Goal: Information Seeking & Learning: Learn about a topic

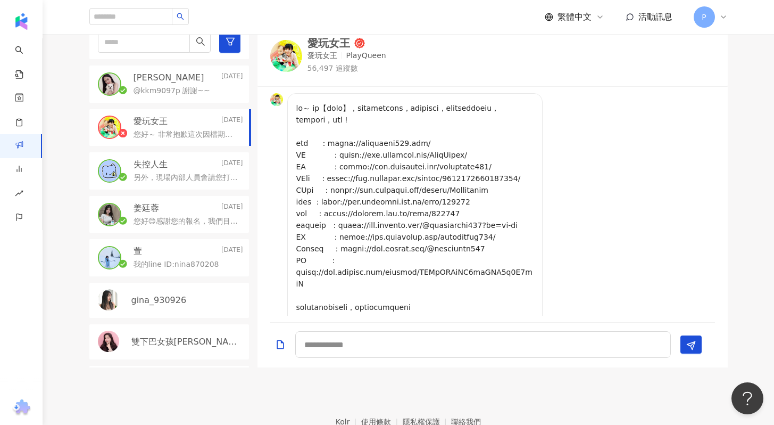
click at [716, 15] on div "P" at bounding box center [711, 16] width 34 height 21
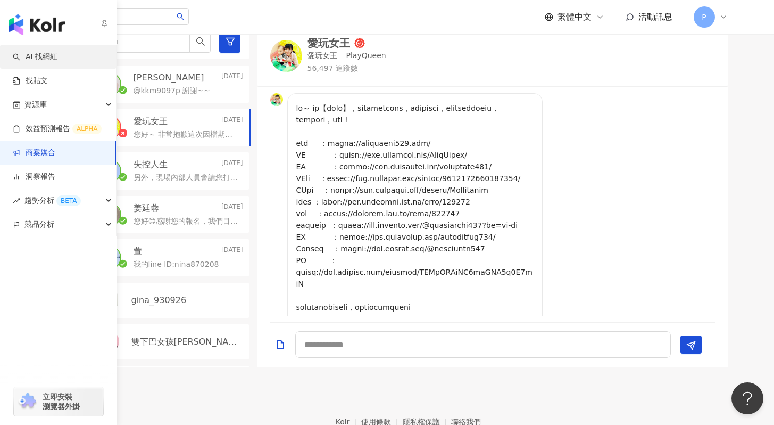
click at [45, 56] on link "AI 找網紅" at bounding box center [35, 57] width 45 height 11
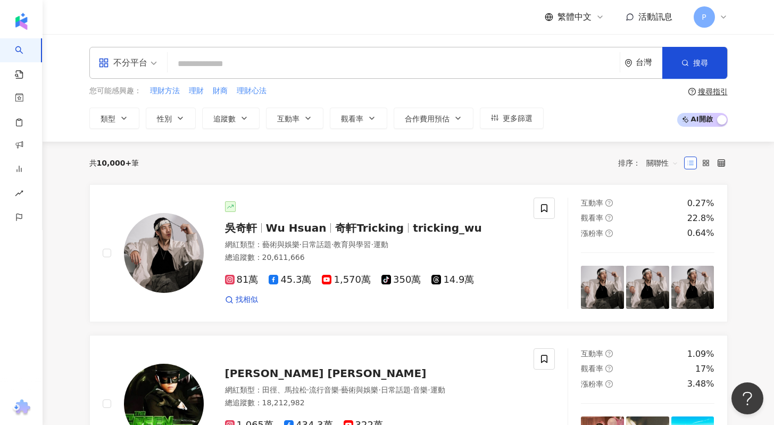
click at [222, 69] on input "search" at bounding box center [394, 64] width 444 height 20
type input "*"
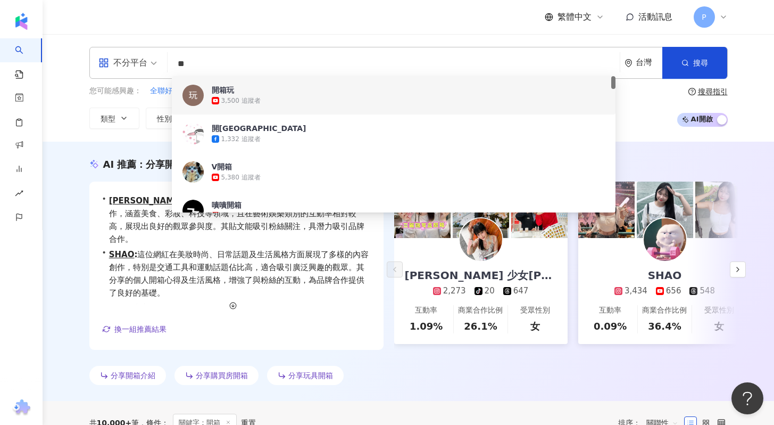
click at [297, 70] on input "**" at bounding box center [394, 64] width 444 height 20
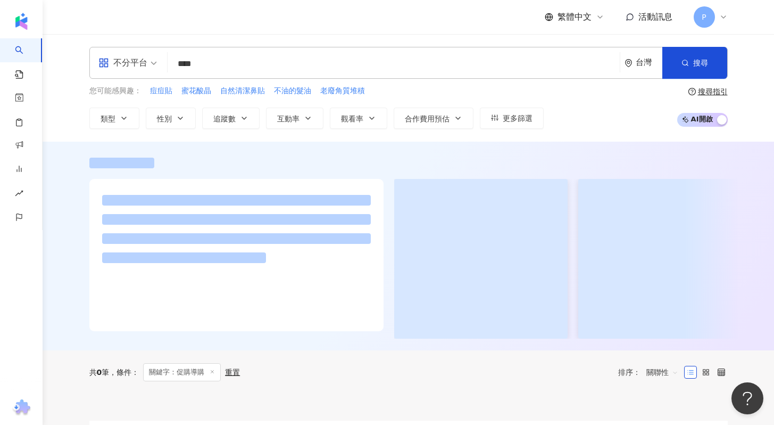
click at [368, 169] on div at bounding box center [408, 248] width 681 height 181
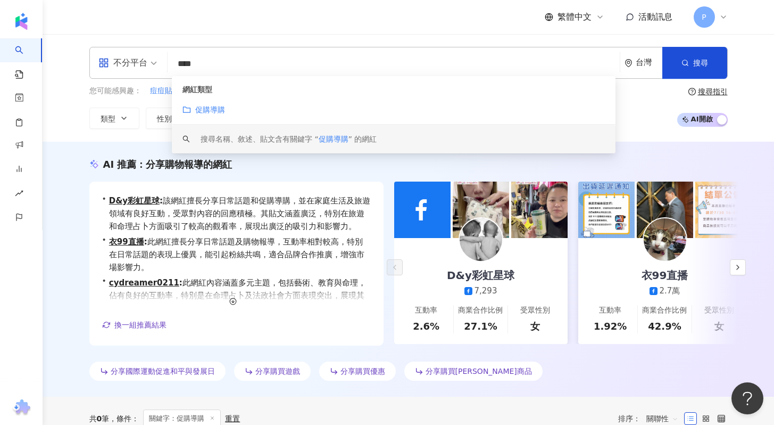
click at [282, 67] on input "****" at bounding box center [394, 64] width 444 height 20
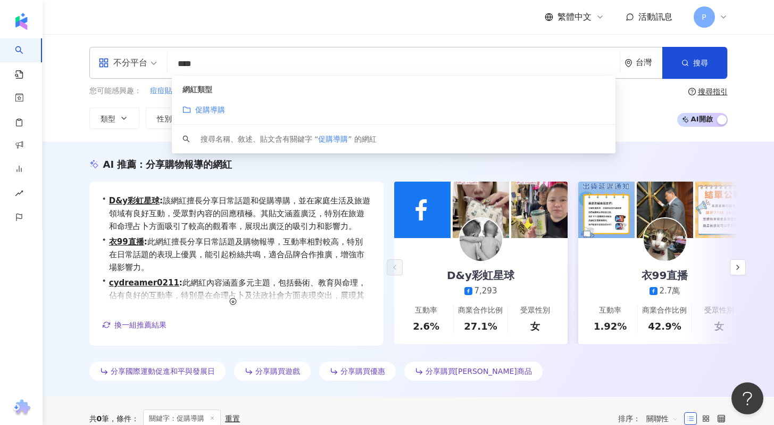
click at [219, 111] on mark "促購導購" at bounding box center [210, 109] width 30 height 9
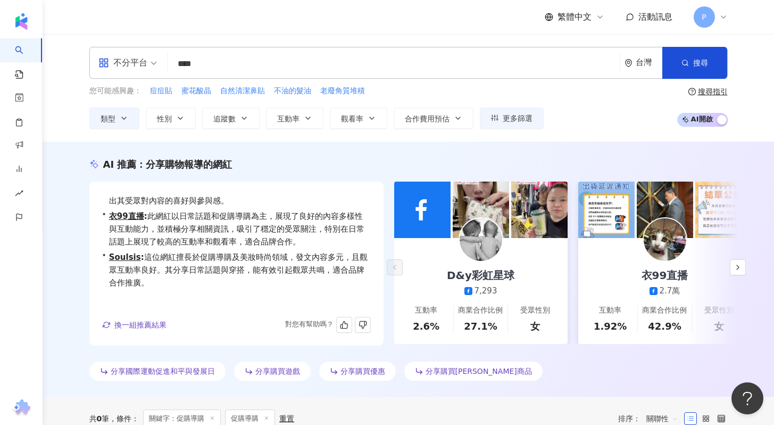
scroll to position [26, 0]
click at [271, 63] on input "****" at bounding box center [394, 64] width 444 height 20
type input "****"
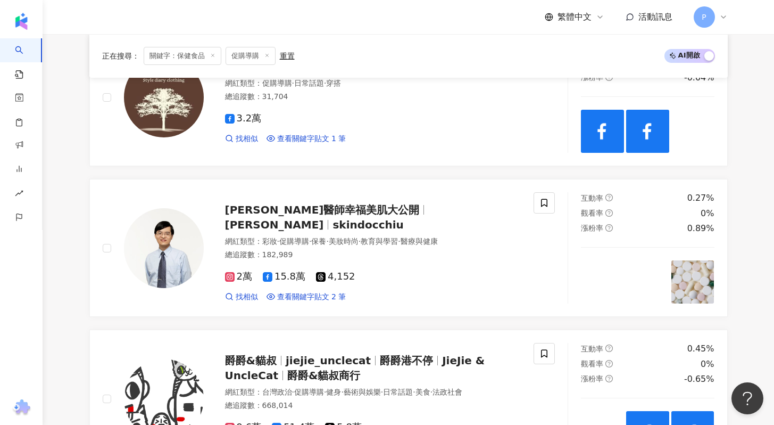
scroll to position [1114, 0]
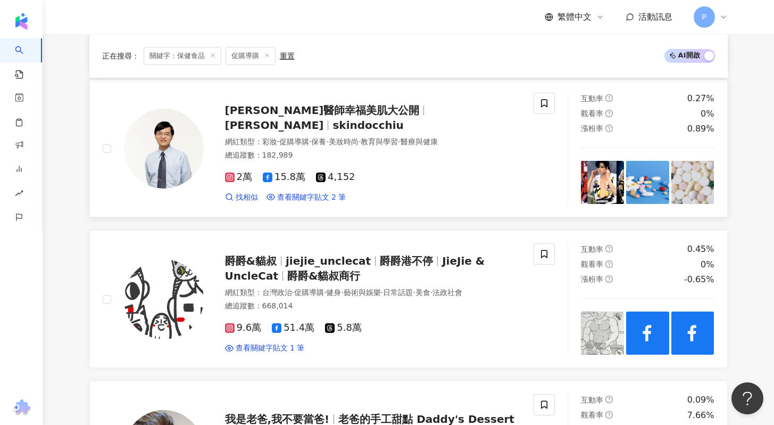
click at [403, 119] on span "skindocchiu" at bounding box center [368, 125] width 71 height 13
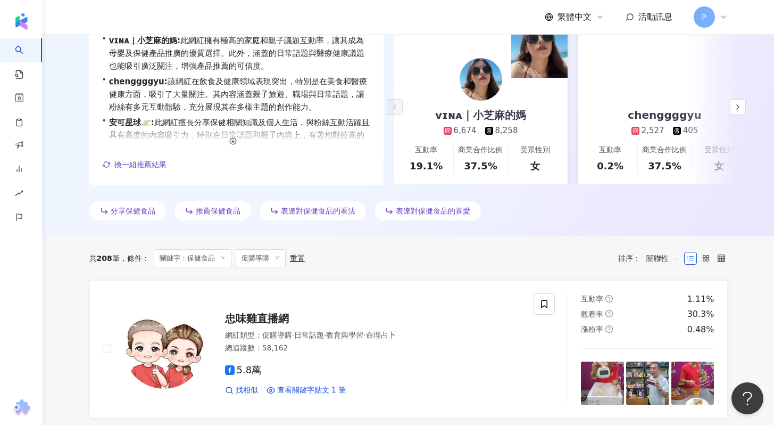
scroll to position [0, 0]
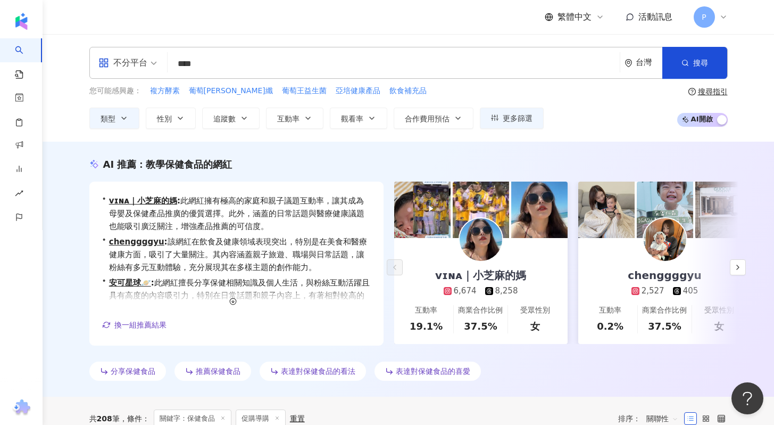
click at [489, 237] on img at bounding box center [481, 239] width 43 height 43
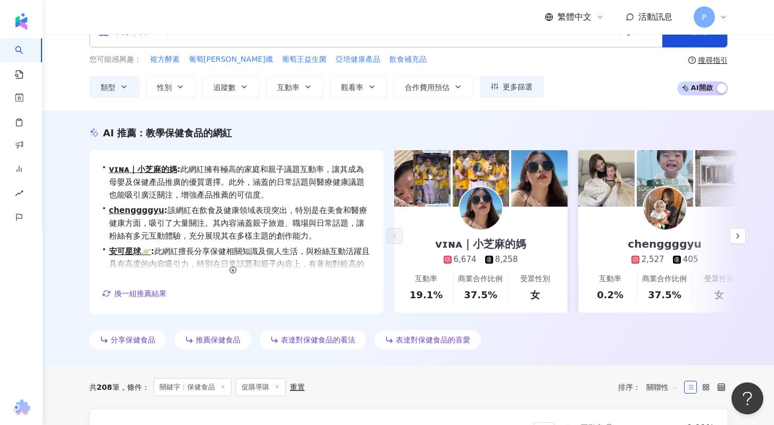
scroll to position [125, 0]
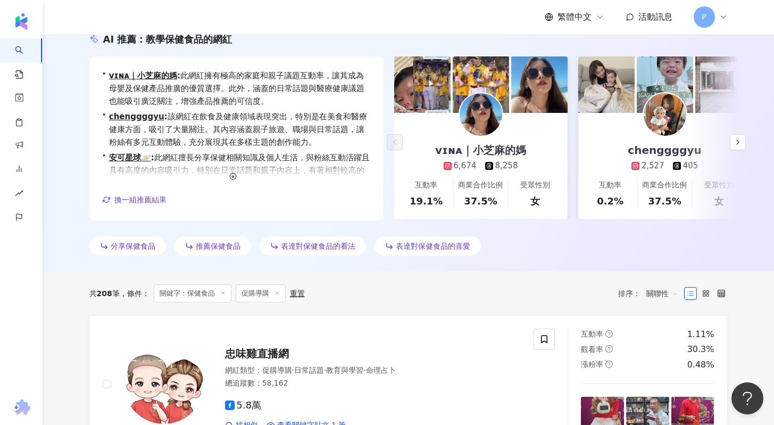
click at [277, 292] on line at bounding box center [277, 292] width 3 height 3
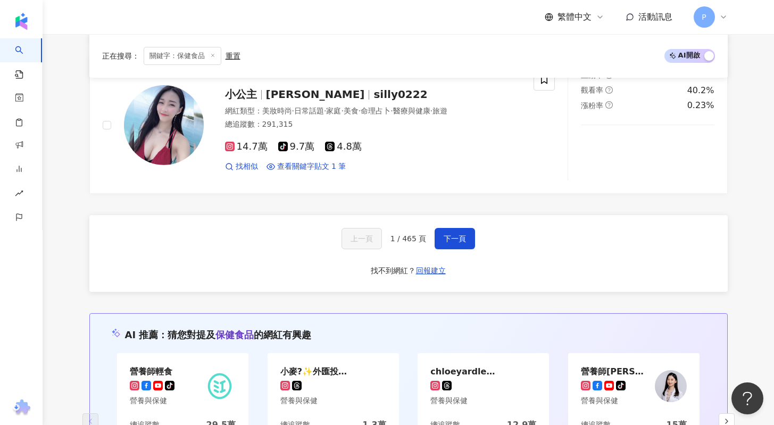
scroll to position [1921, 0]
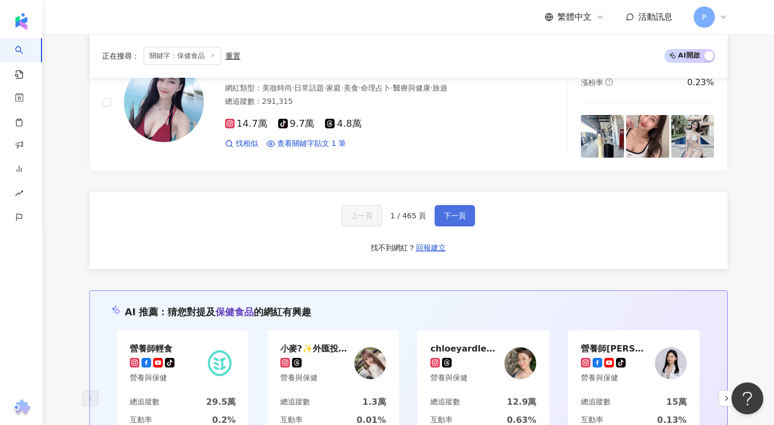
click at [448, 214] on span "下一頁" at bounding box center [455, 215] width 22 height 9
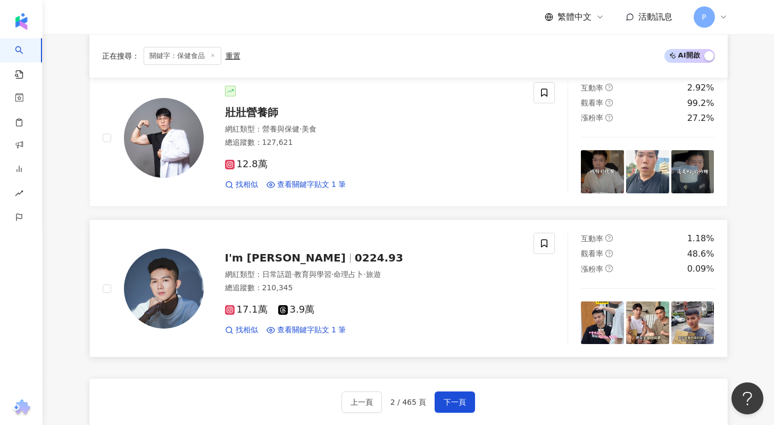
scroll to position [1847, 0]
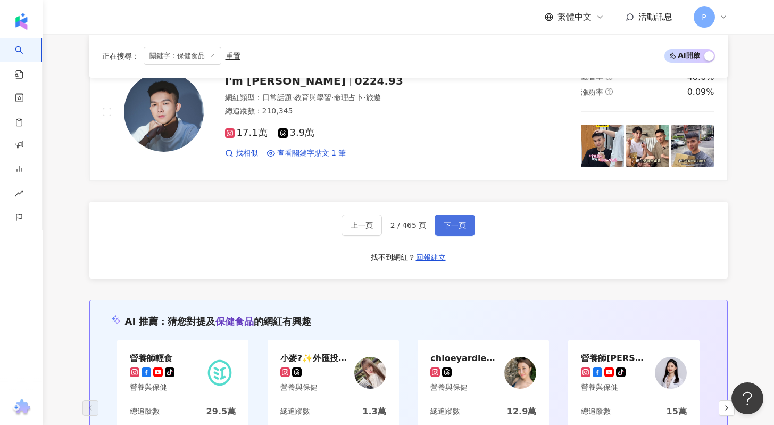
click at [459, 229] on span "下一頁" at bounding box center [455, 225] width 22 height 9
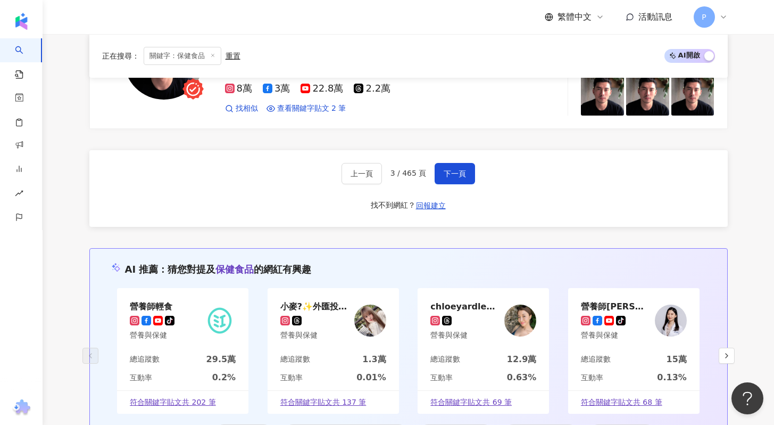
scroll to position [1820, 0]
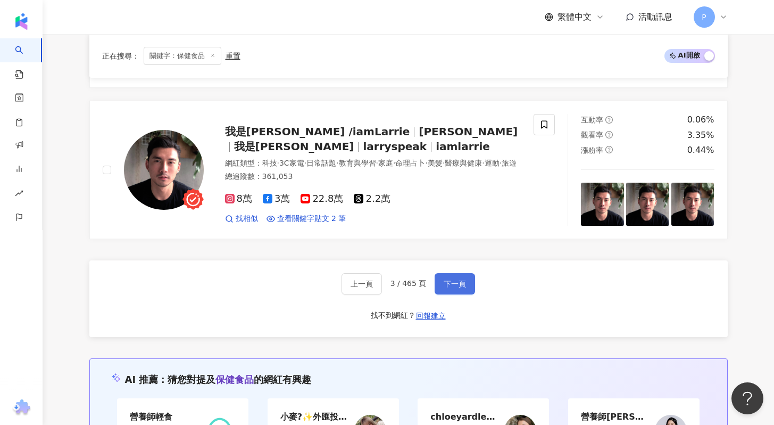
click at [449, 284] on button "下一頁" at bounding box center [455, 283] width 40 height 21
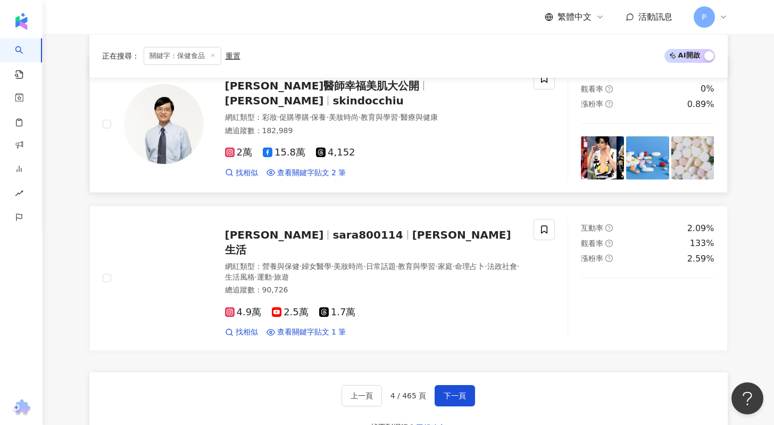
scroll to position [1794, 0]
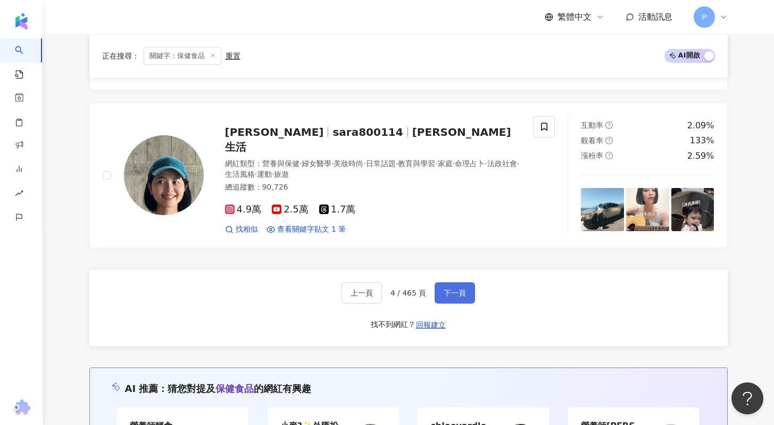
click at [458, 288] on span "下一頁" at bounding box center [455, 292] width 22 height 9
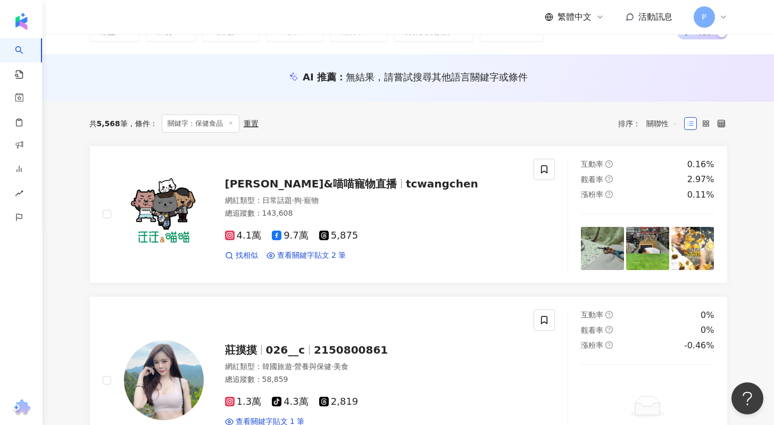
scroll to position [0, 0]
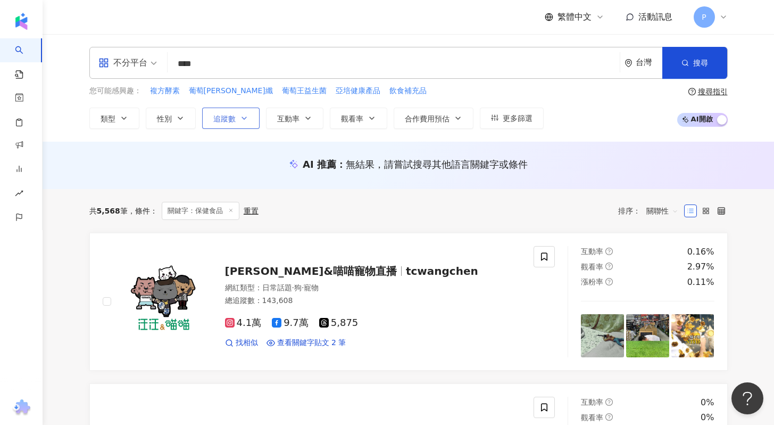
click at [217, 120] on span "追蹤數" at bounding box center [224, 118] width 22 height 9
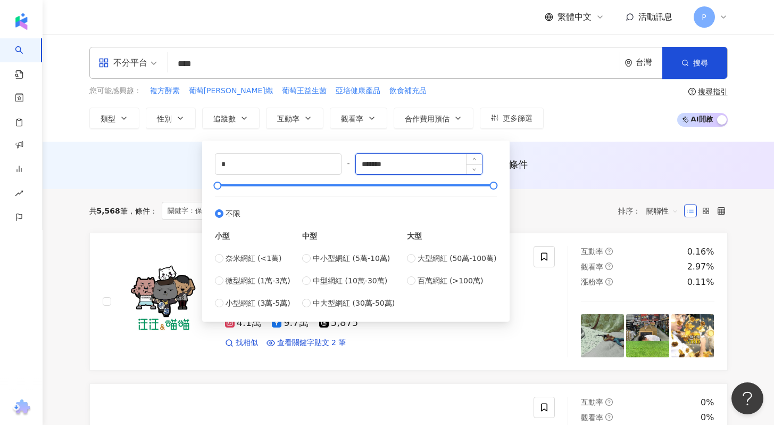
click at [393, 164] on input "*******" at bounding box center [419, 164] width 126 height 20
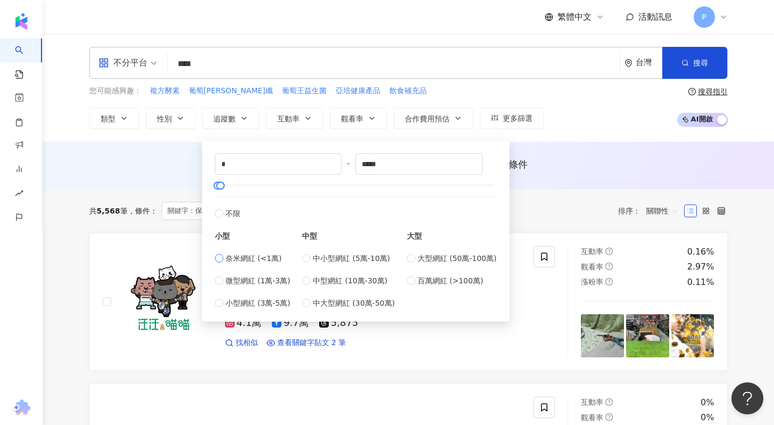
click at [253, 262] on span "奈米網紅 (<1萬)" at bounding box center [254, 258] width 56 height 12
type input "****"
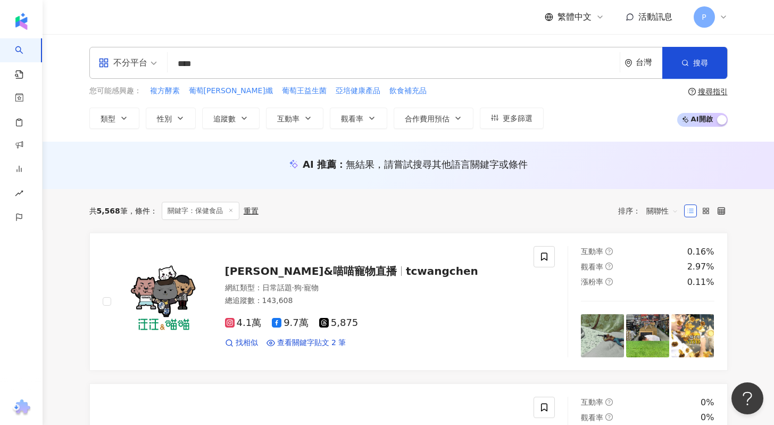
click at [571, 185] on div "AI 推薦 ： 無結果，請嘗試搜尋其他語言關鍵字或條件" at bounding box center [409, 165] width 732 height 47
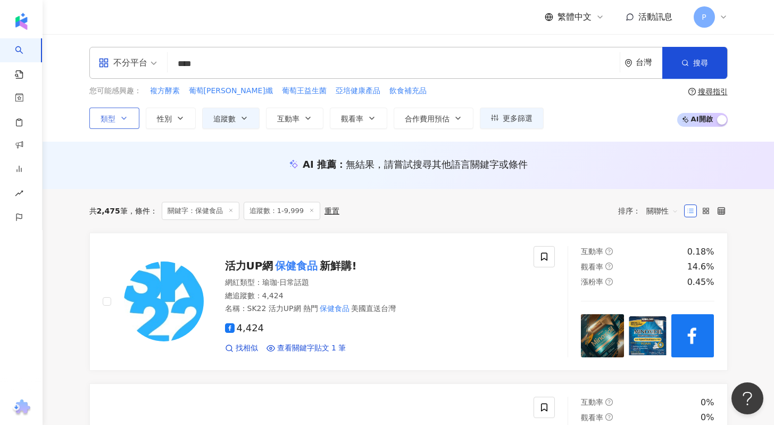
click at [119, 121] on button "類型" at bounding box center [114, 118] width 50 height 21
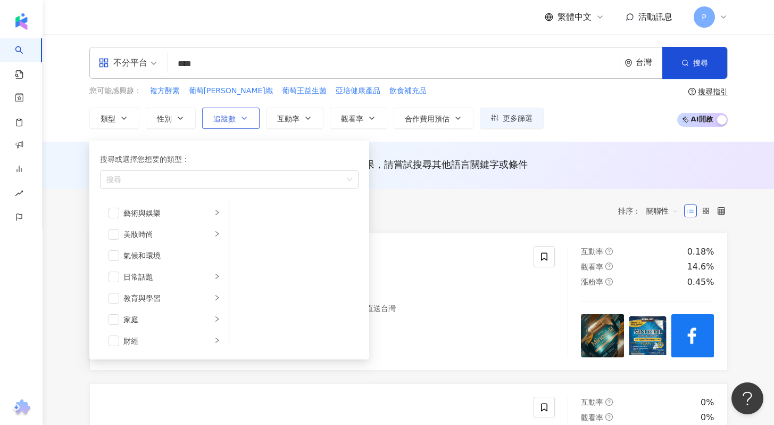
click at [225, 117] on span "追蹤數" at bounding box center [224, 118] width 22 height 9
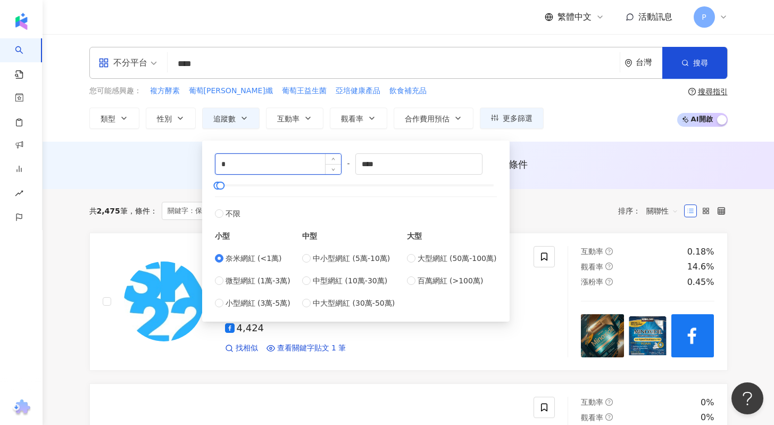
click at [267, 165] on input "*" at bounding box center [279, 164] width 126 height 20
type input "*"
type input "****"
click at [418, 171] on input "****" at bounding box center [419, 164] width 126 height 20
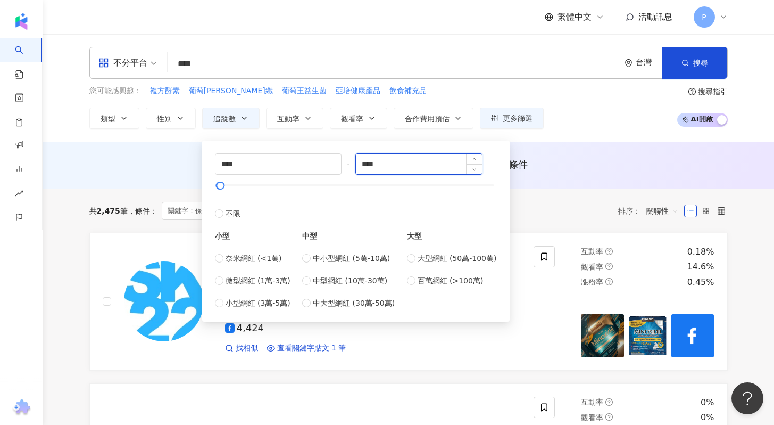
click at [418, 171] on input "****" at bounding box center [419, 164] width 126 height 20
type input "*****"
click at [538, 159] on div "AI 推薦 ： 無結果，請嘗試搜尋其他語言關鍵字或條件" at bounding box center [408, 164] width 639 height 13
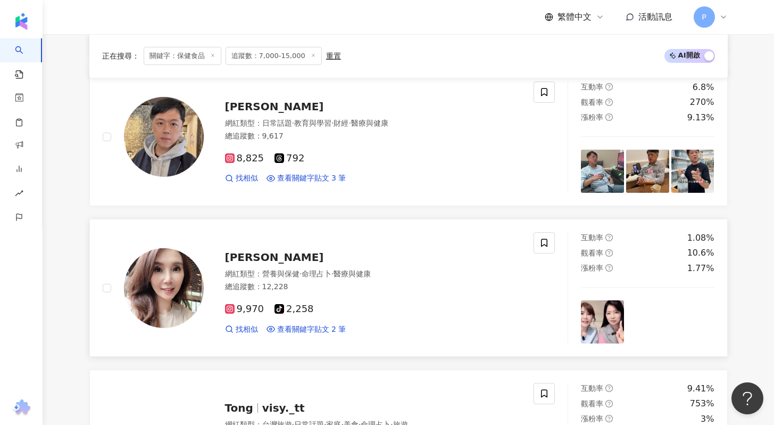
scroll to position [525, 0]
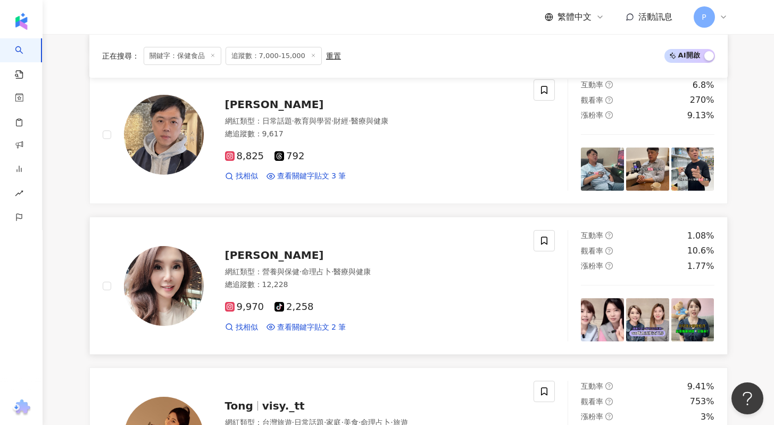
click at [247, 258] on span "黃倩萍" at bounding box center [274, 255] width 99 height 13
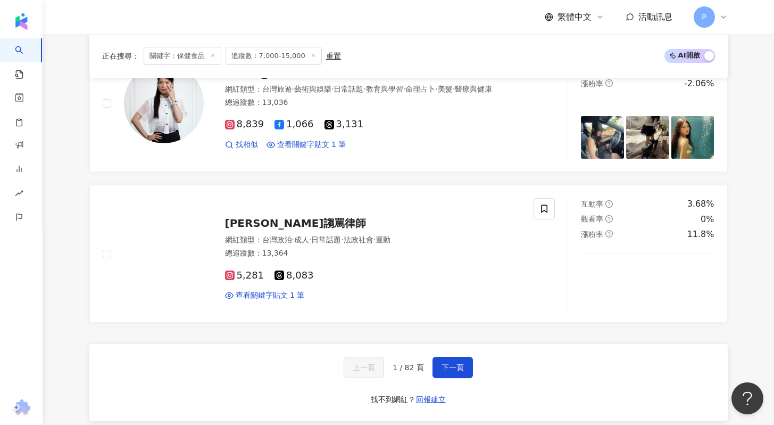
scroll to position [2081, 0]
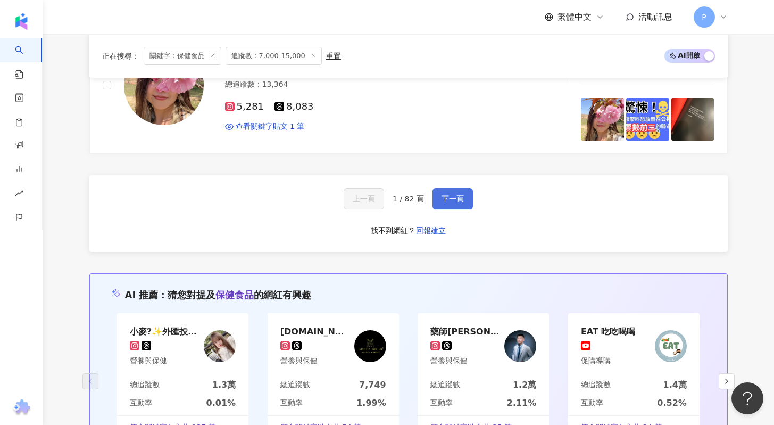
click at [448, 200] on span "下一頁" at bounding box center [453, 198] width 22 height 9
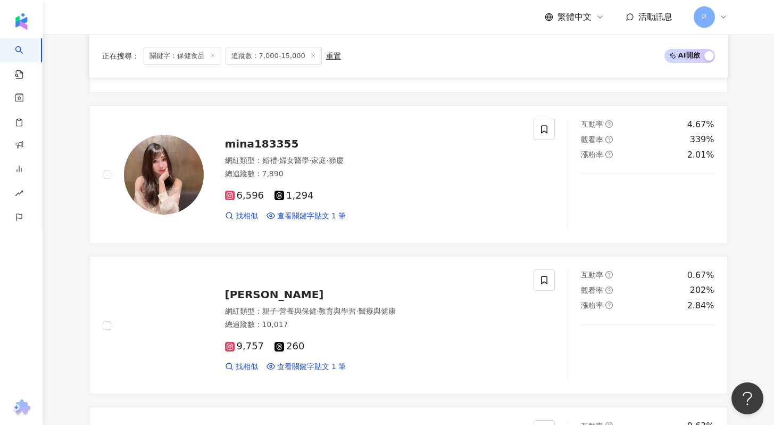
scroll to position [789, 0]
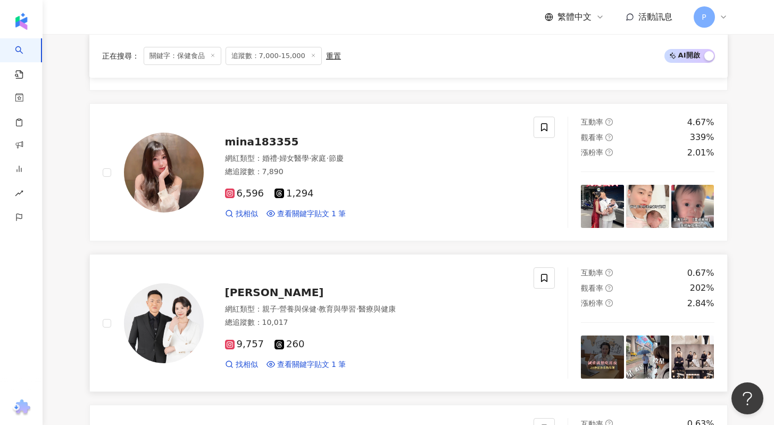
click at [308, 294] on span "sandra_fit_diary" at bounding box center [274, 292] width 99 height 13
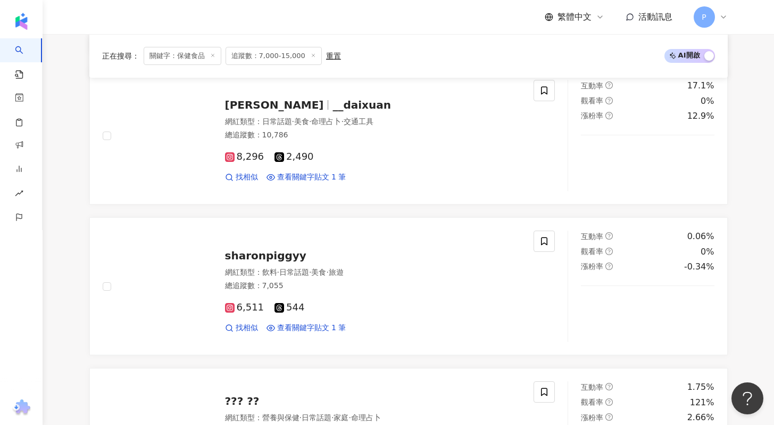
scroll to position [1679, 0]
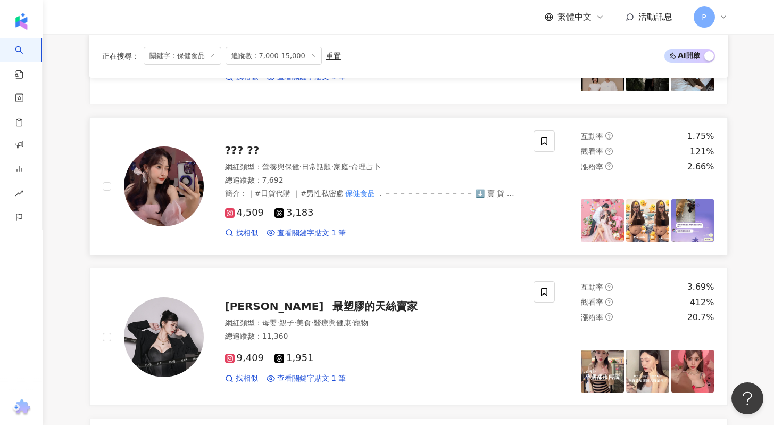
click at [250, 151] on span "??? ??" at bounding box center [242, 150] width 35 height 13
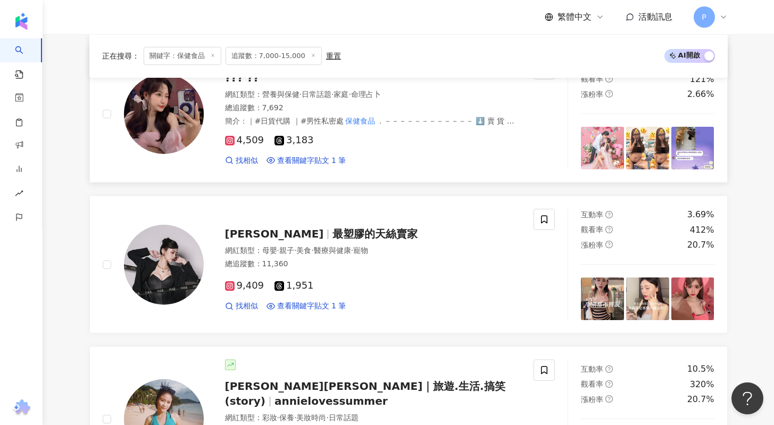
scroll to position [1751, 0]
click at [333, 237] on span "最塑膠的天絲賣家" at bounding box center [375, 233] width 85 height 13
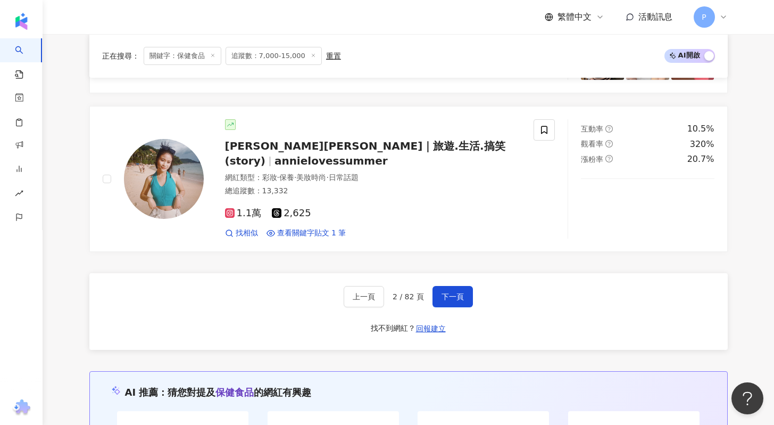
scroll to position [2157, 0]
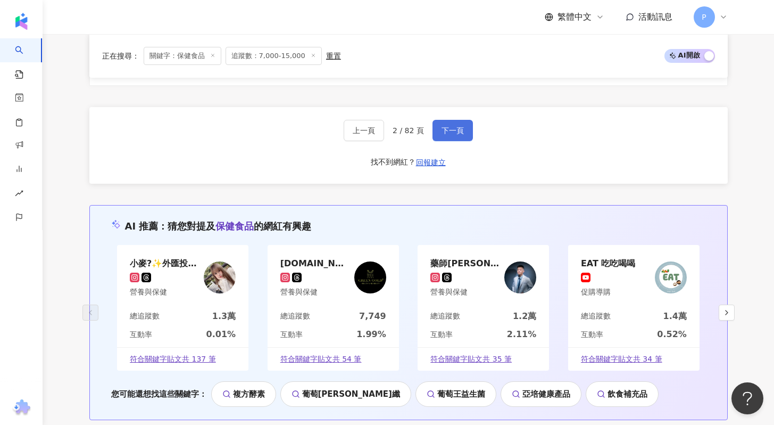
click at [457, 126] on span "下一頁" at bounding box center [453, 130] width 22 height 9
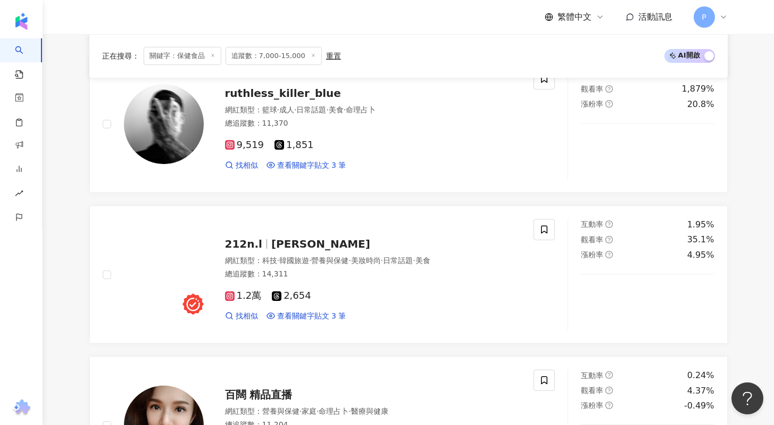
scroll to position [789, 0]
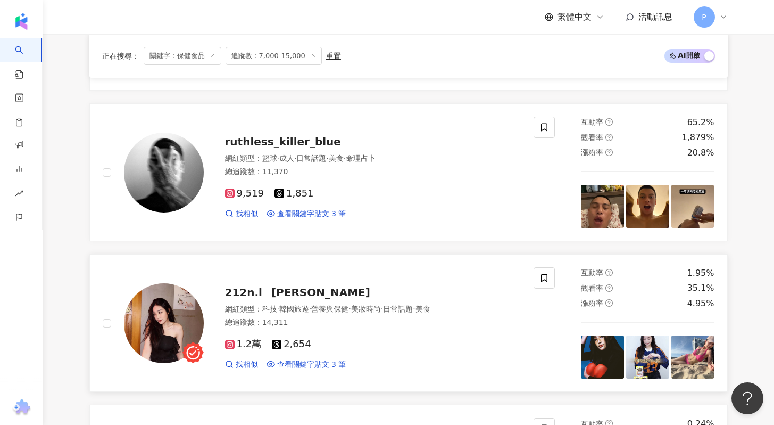
click at [272, 291] on span "妮可" at bounding box center [320, 292] width 99 height 13
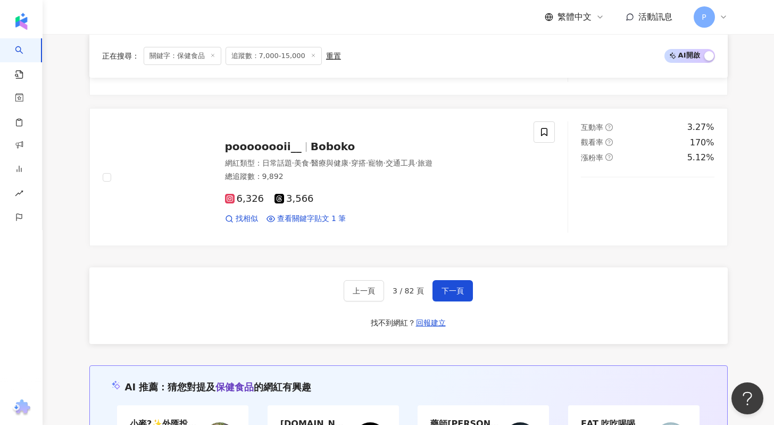
scroll to position [2011, 0]
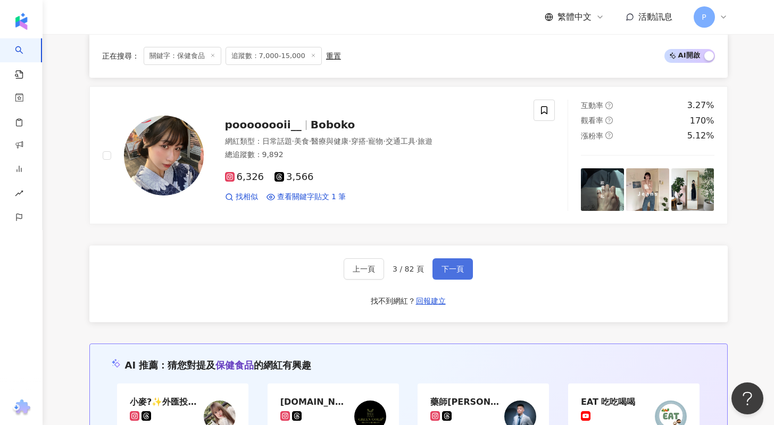
click at [440, 270] on button "下一頁" at bounding box center [453, 268] width 40 height 21
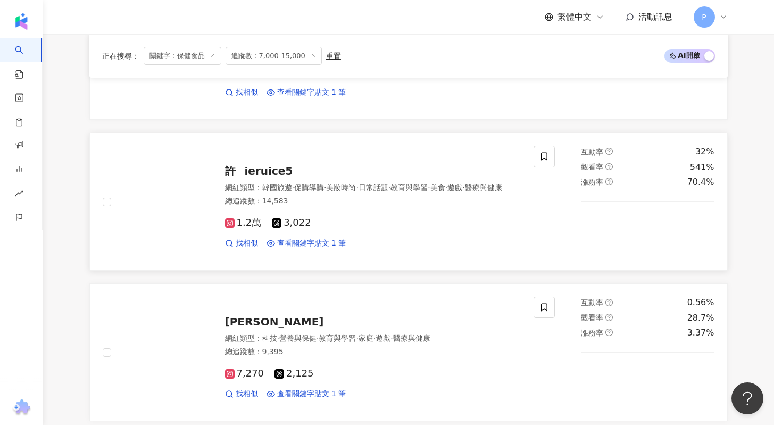
scroll to position [1666, 0]
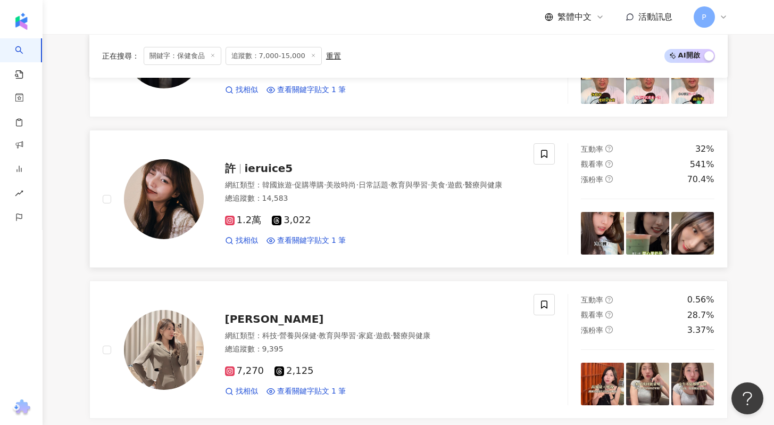
click at [278, 162] on span "ieruice5" at bounding box center [269, 168] width 48 height 13
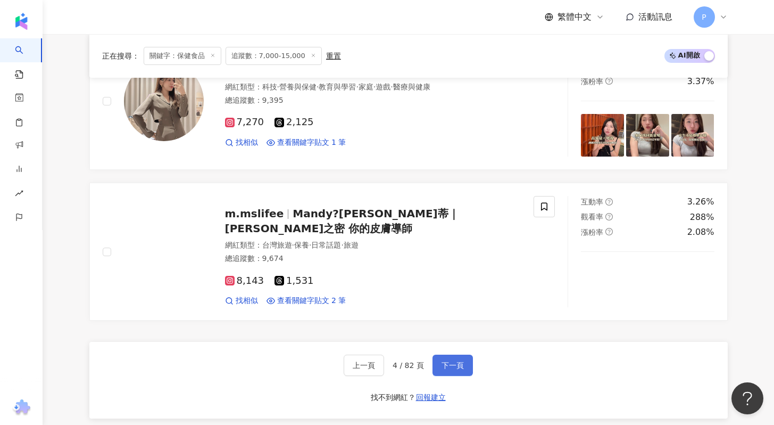
scroll to position [1966, 0]
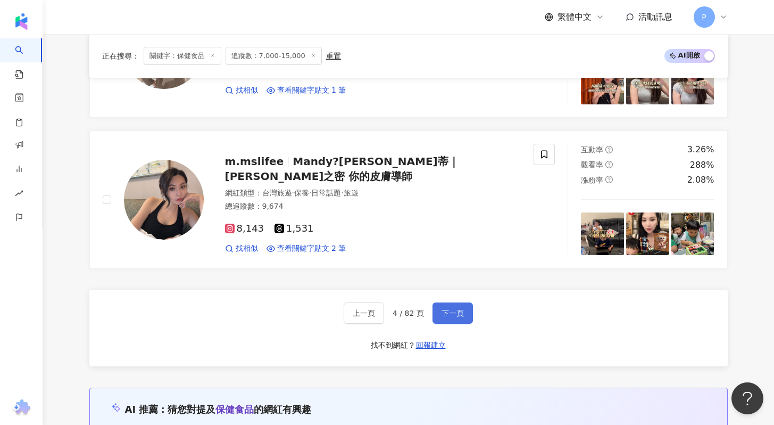
click at [449, 318] on button "下一頁" at bounding box center [453, 312] width 40 height 21
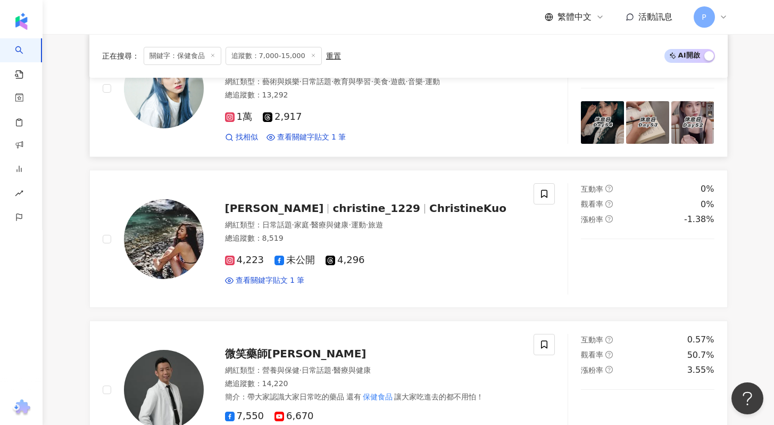
scroll to position [1427, 0]
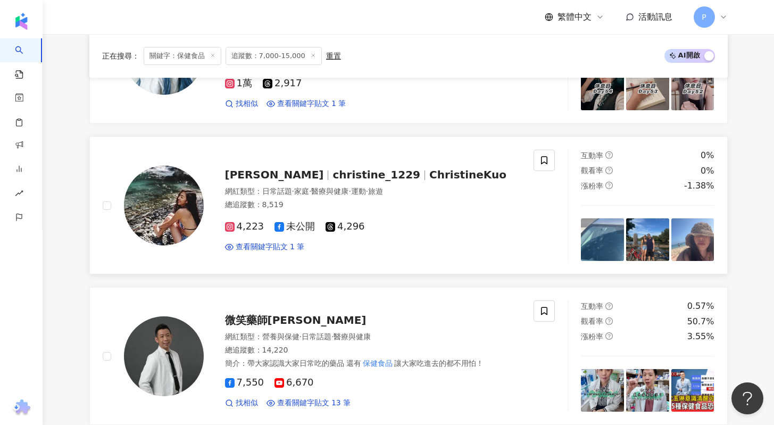
click at [429, 168] on span "ChristineKuo" at bounding box center [467, 174] width 77 height 13
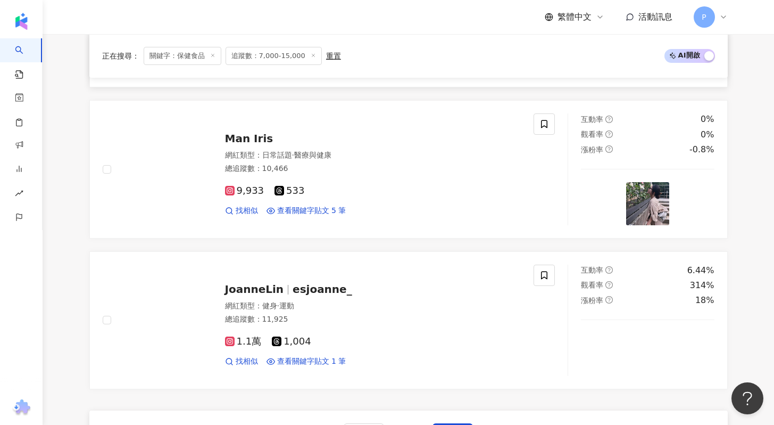
scroll to position [2011, 0]
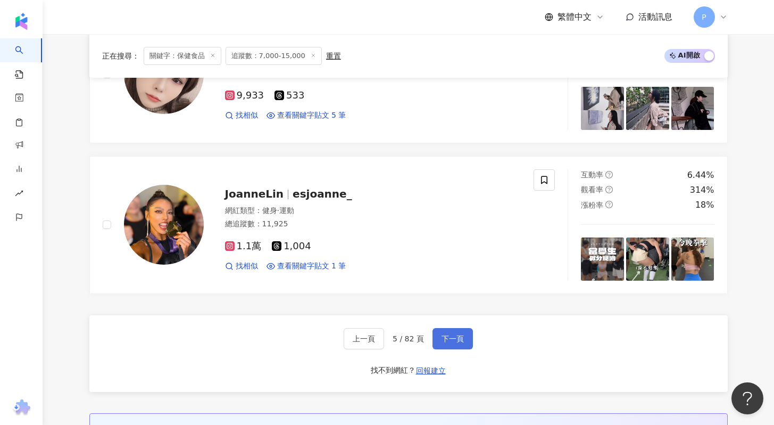
click at [453, 335] on span "下一頁" at bounding box center [453, 338] width 22 height 9
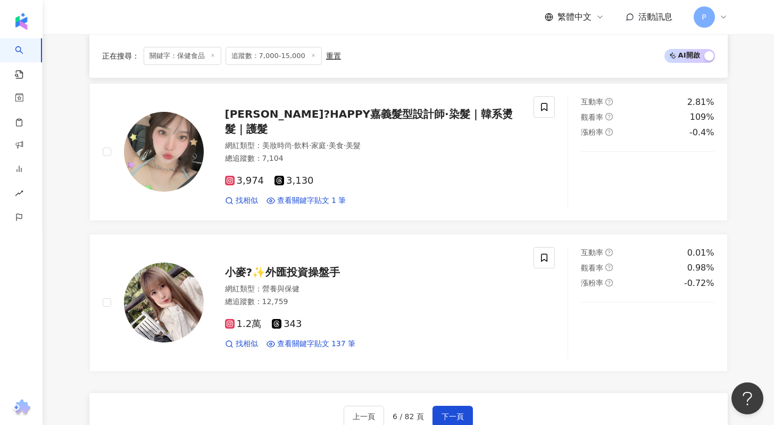
scroll to position [2023, 0]
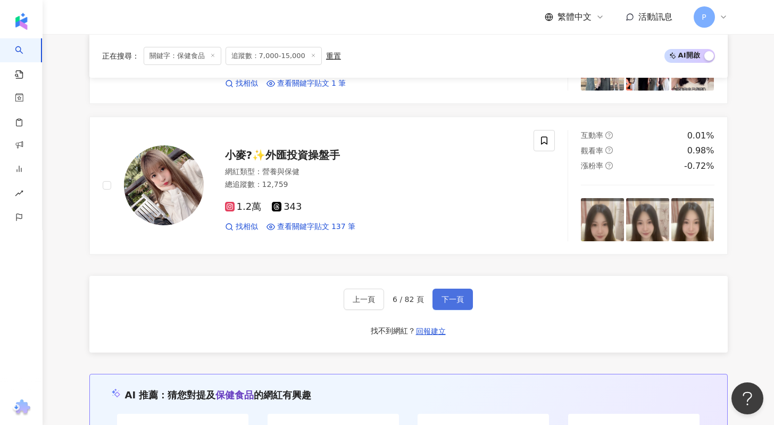
click at [450, 295] on span "下一頁" at bounding box center [453, 299] width 22 height 9
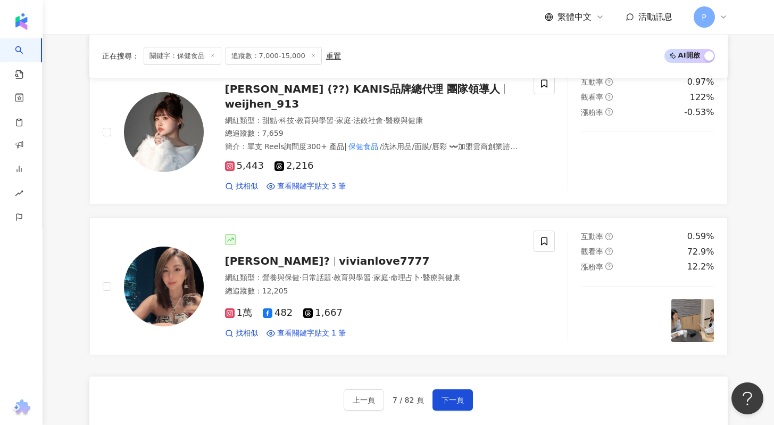
scroll to position [1920, 0]
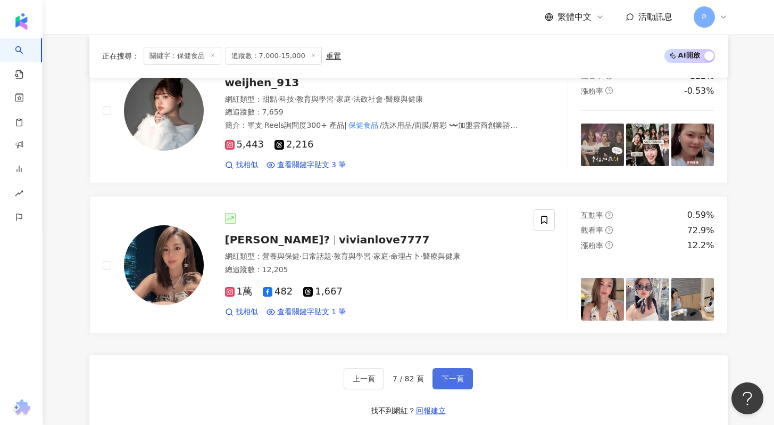
click at [457, 374] on span "下一頁" at bounding box center [453, 378] width 22 height 9
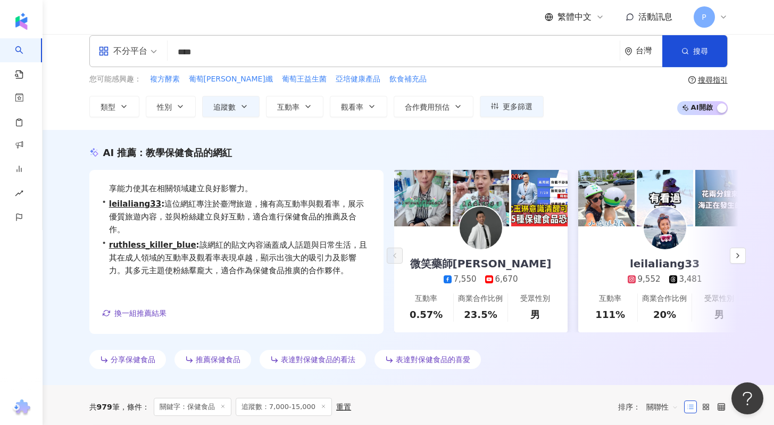
scroll to position [0, 0]
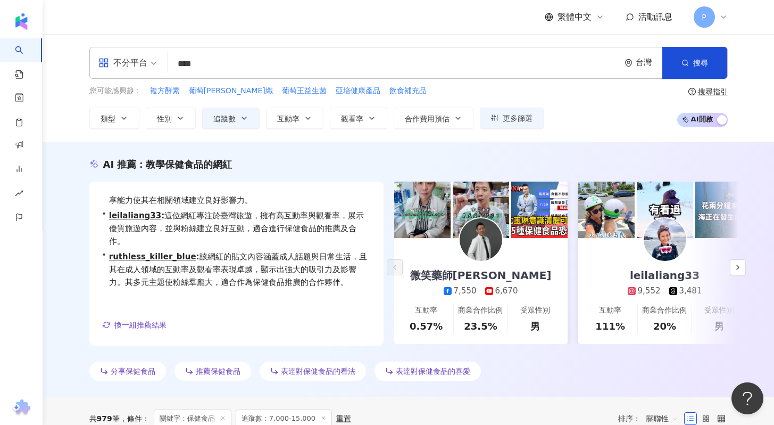
click at [286, 65] on input "****" at bounding box center [394, 64] width 444 height 20
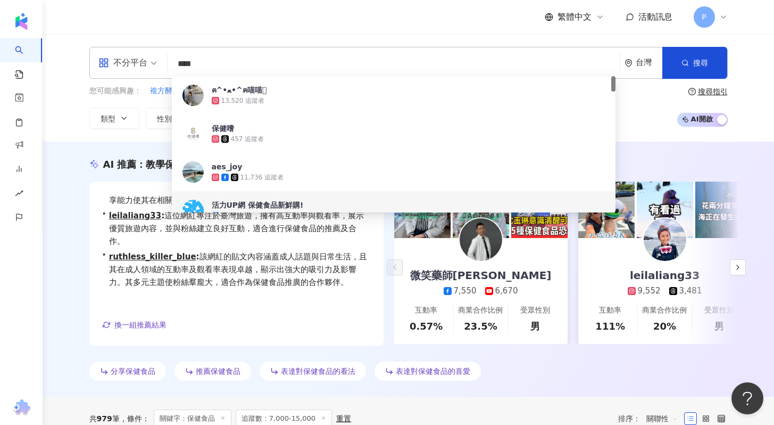
click at [286, 65] on input "****" at bounding box center [394, 64] width 444 height 20
click at [285, 64] on input "****" at bounding box center [394, 64] width 444 height 20
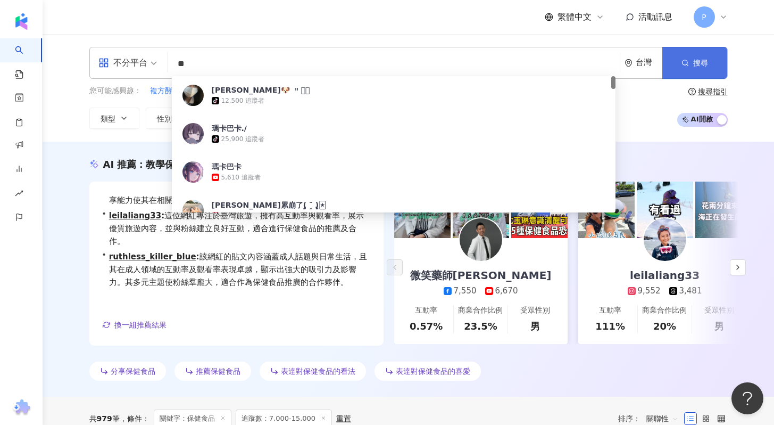
type input "**"
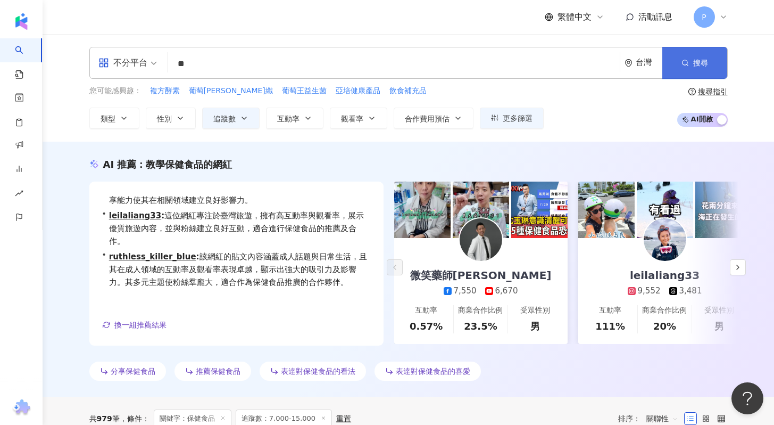
click at [682, 59] on span "button" at bounding box center [685, 63] width 7 height 9
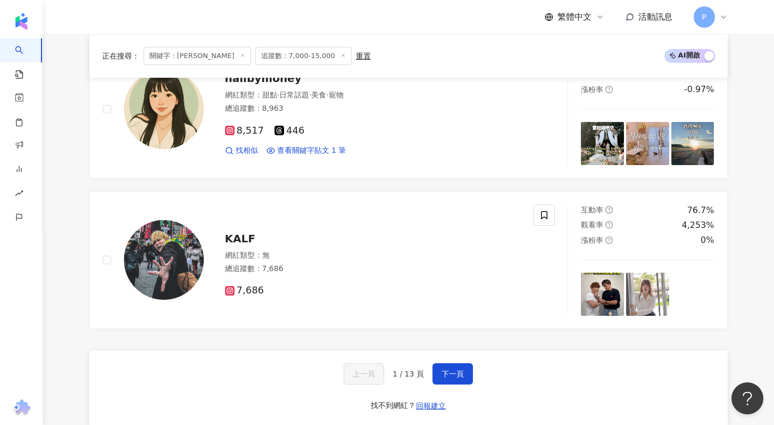
scroll to position [2106, 0]
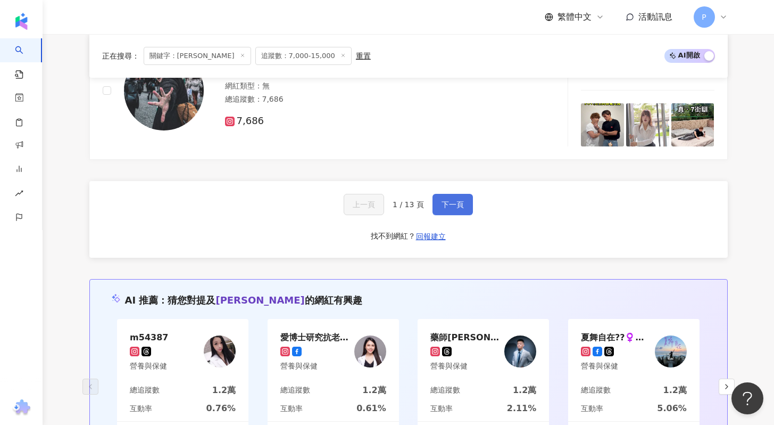
click at [458, 210] on button "下一頁" at bounding box center [453, 204] width 40 height 21
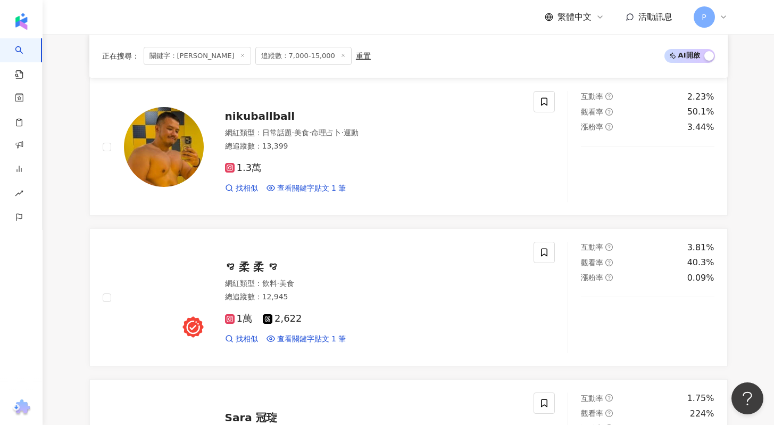
scroll to position [1232, 0]
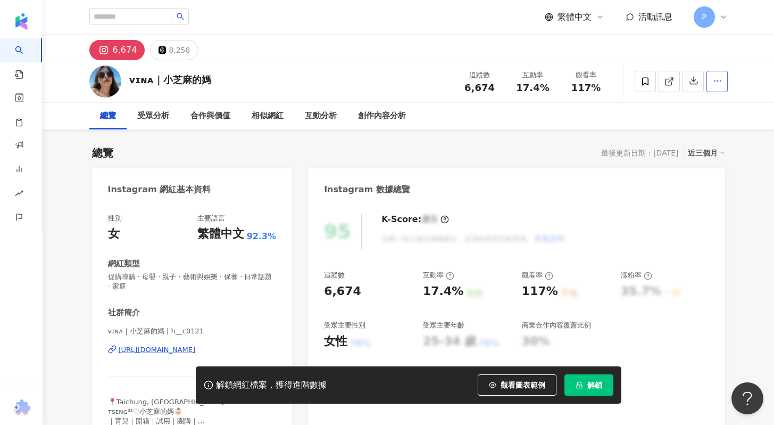
click at [724, 77] on button "button" at bounding box center [717, 81] width 21 height 21
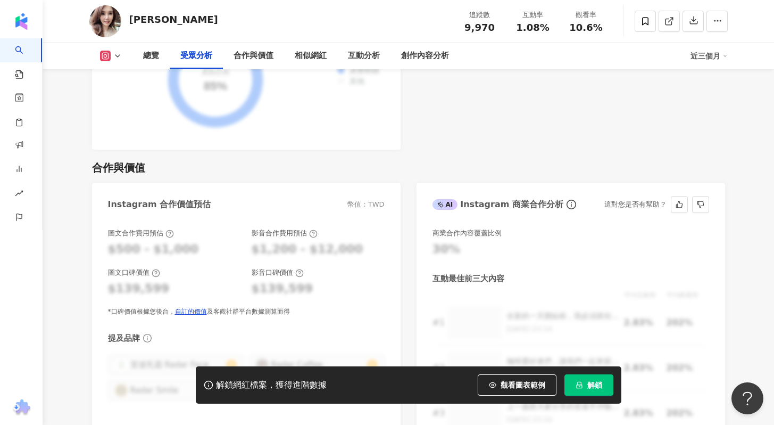
scroll to position [1408, 0]
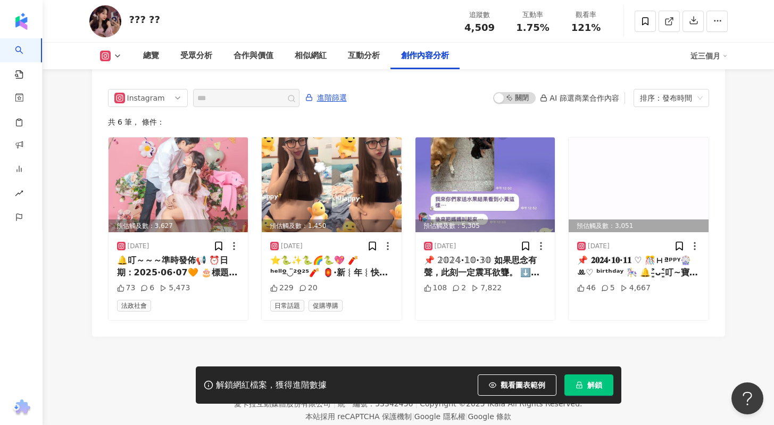
scroll to position [3268, 0]
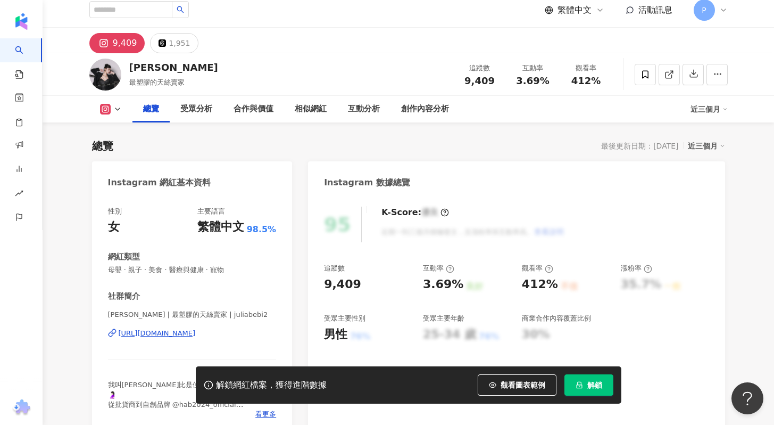
scroll to position [95, 0]
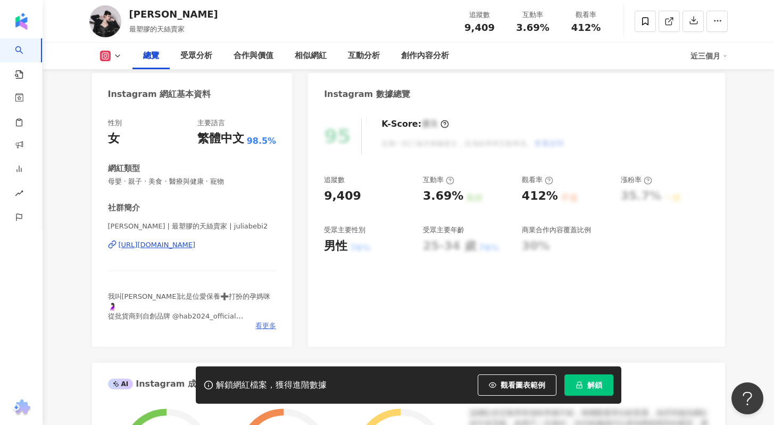
click at [266, 325] on span "看更多" at bounding box center [265, 326] width 21 height 10
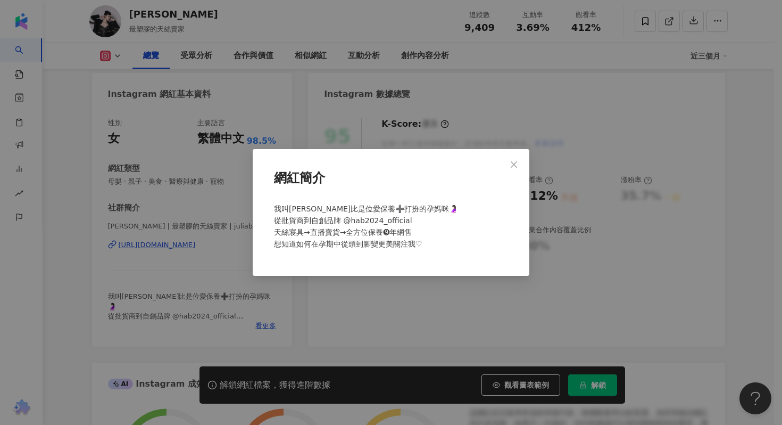
click at [510, 163] on icon "close" at bounding box center [514, 164] width 9 height 9
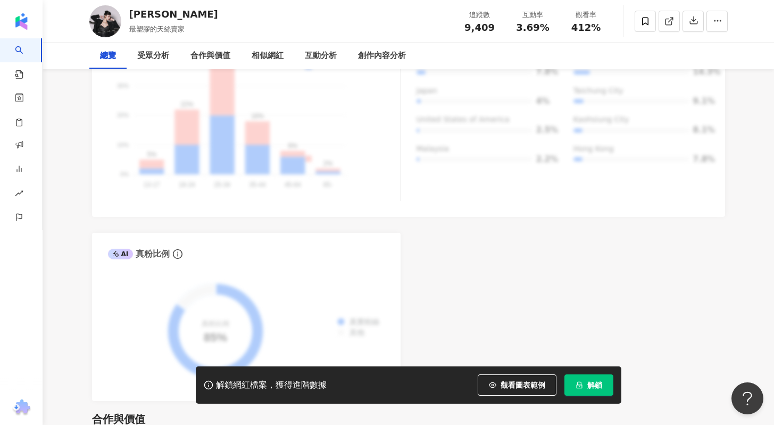
scroll to position [0, 0]
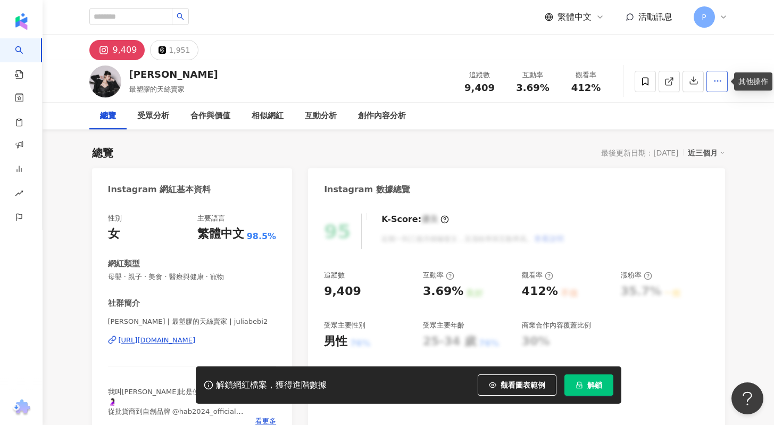
click at [710, 78] on button "button" at bounding box center [717, 81] width 21 height 21
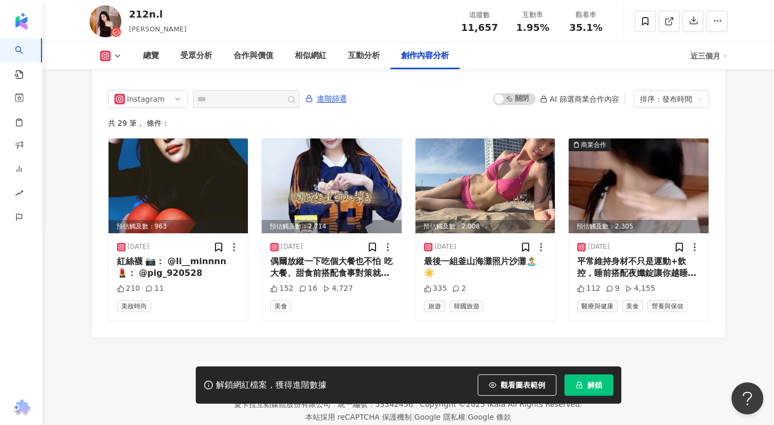
scroll to position [3260, 0]
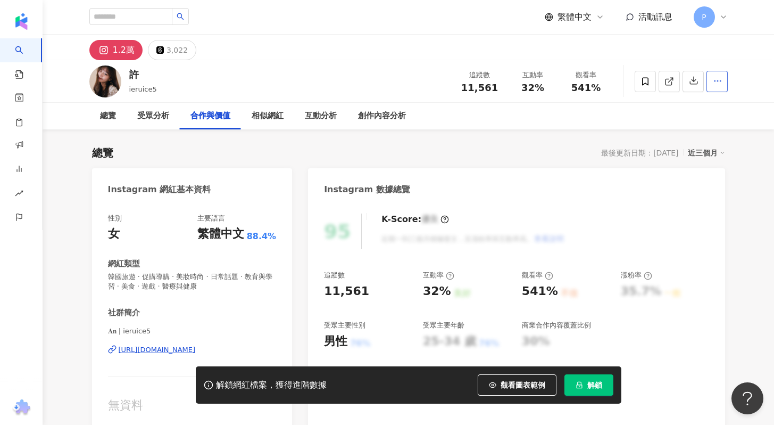
click at [714, 88] on button "button" at bounding box center [717, 81] width 21 height 21
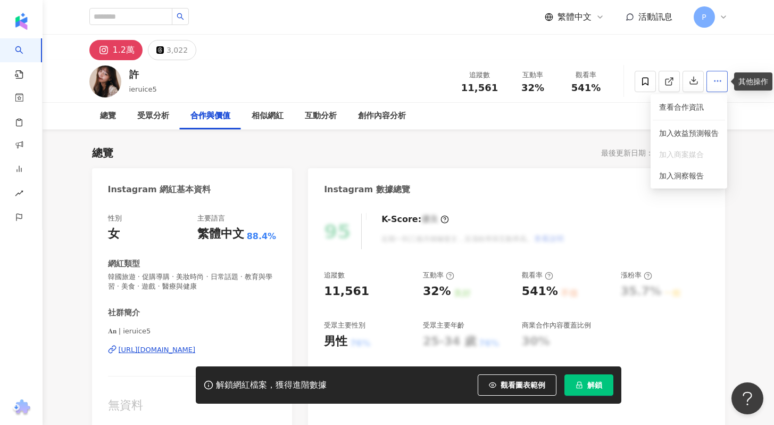
click at [714, 88] on button "button" at bounding box center [717, 81] width 21 height 21
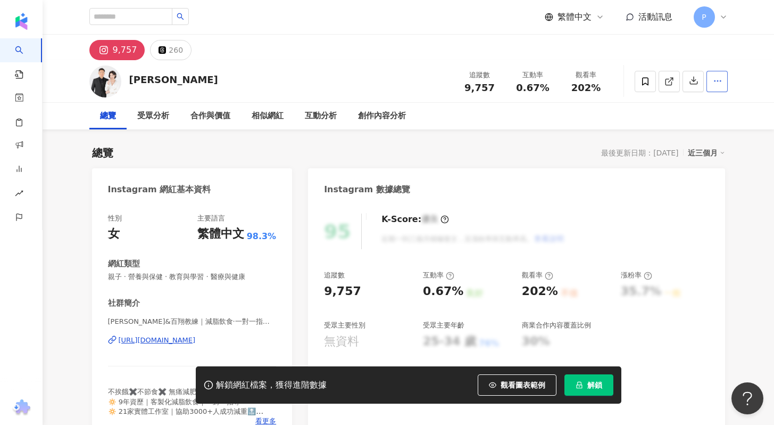
click at [718, 81] on circle "button" at bounding box center [717, 80] width 1 height 1
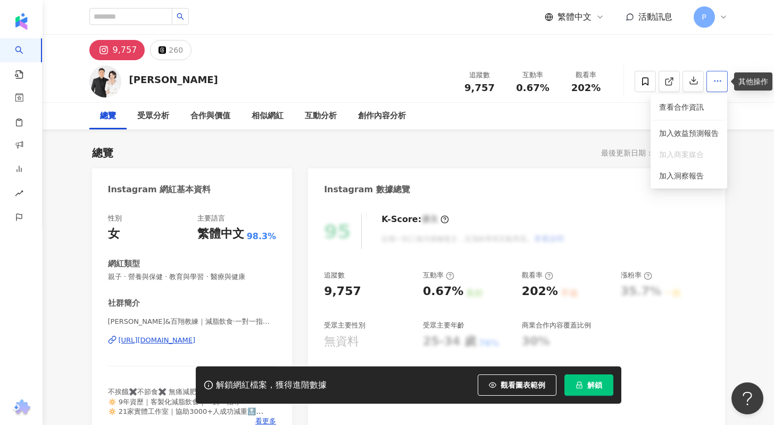
click at [718, 81] on circle "button" at bounding box center [717, 80] width 1 height 1
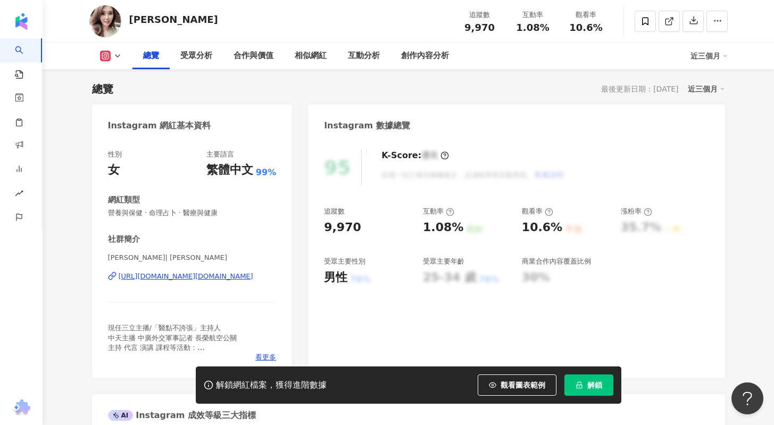
scroll to position [65, 0]
